Goal: Task Accomplishment & Management: Complete application form

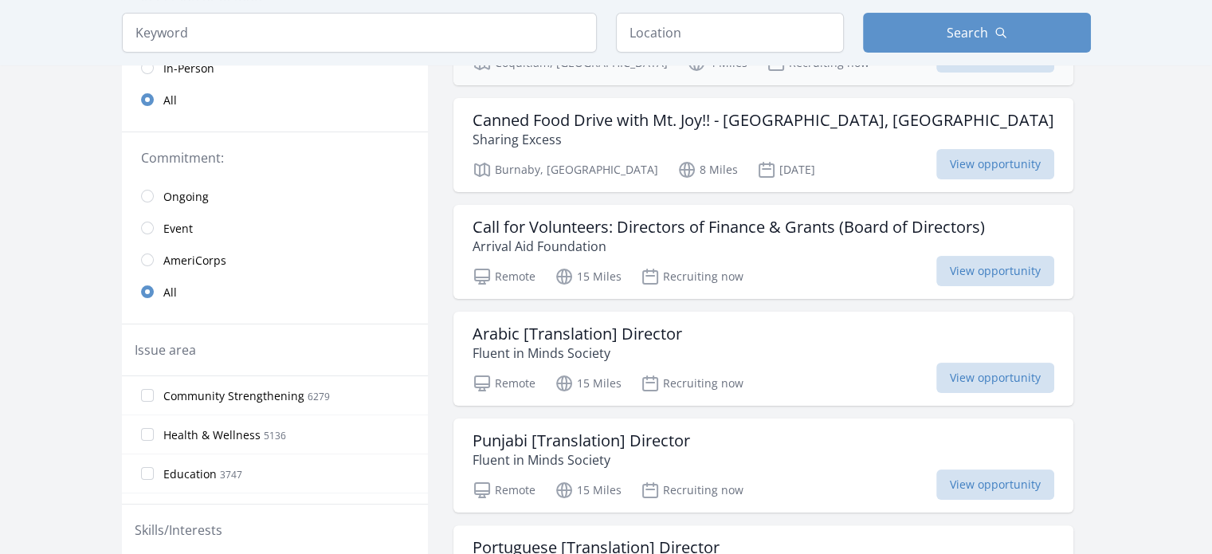
scroll to position [241, 0]
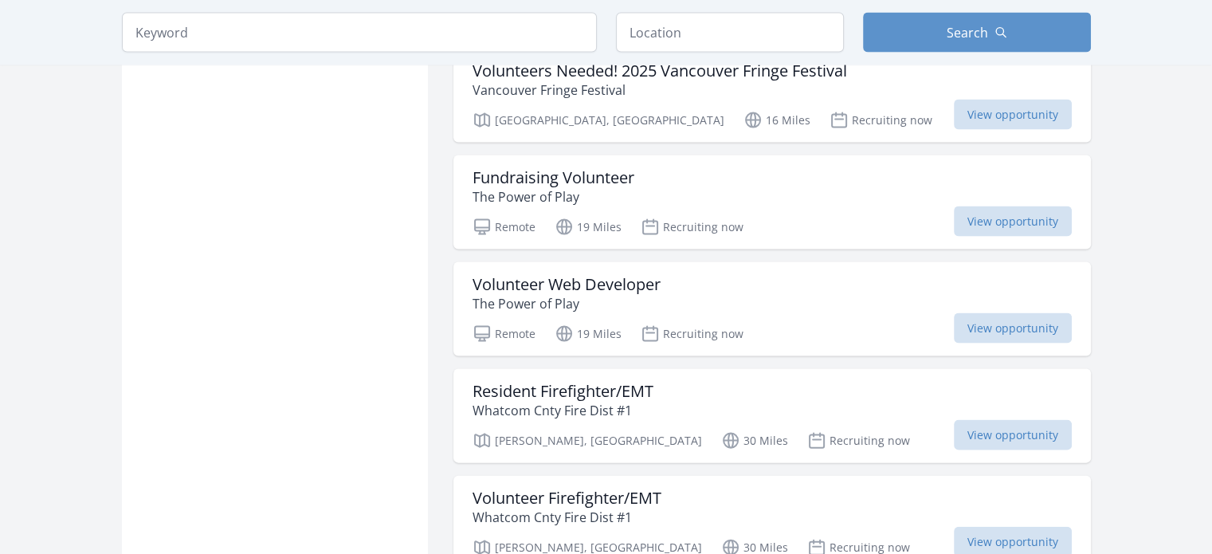
scroll to position [3350, 0]
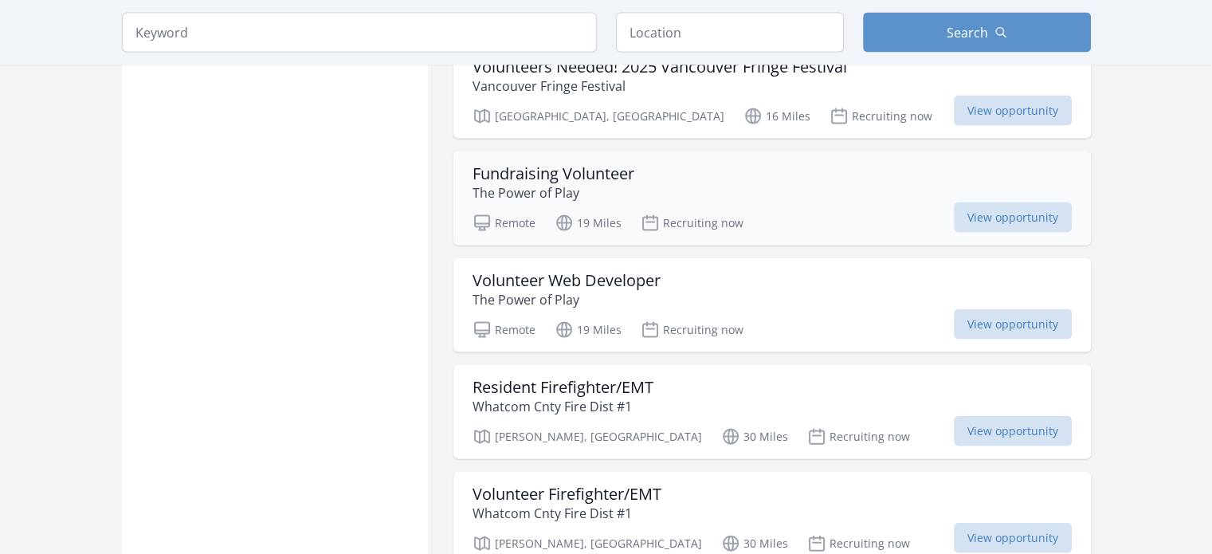
click at [593, 164] on h3 "Fundraising Volunteer" at bounding box center [554, 173] width 162 height 19
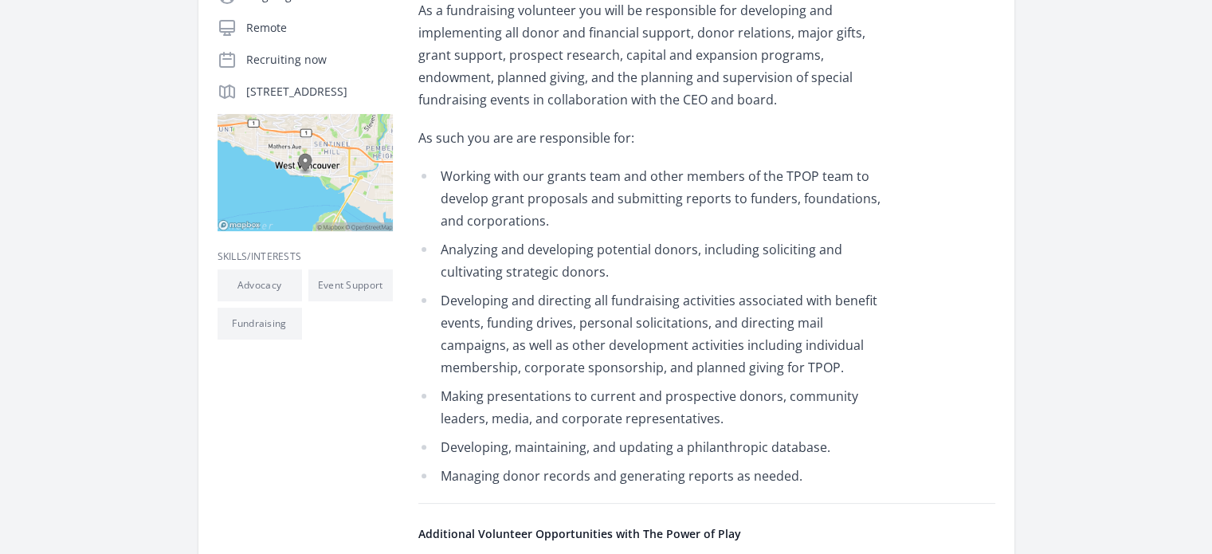
scroll to position [343, 0]
